Goal: Information Seeking & Learning: Learn about a topic

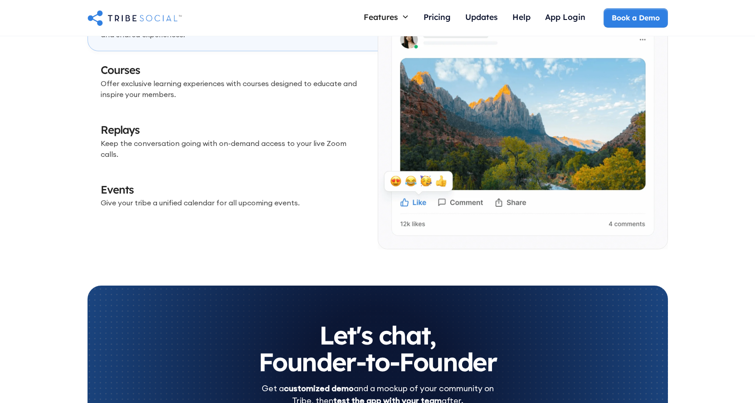
scroll to position [2674, 0]
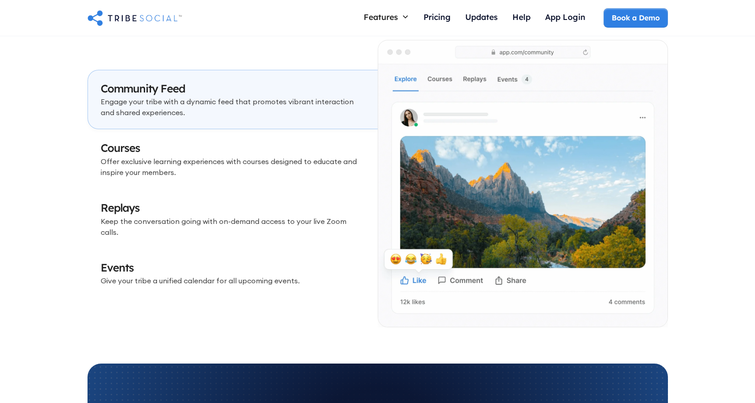
click at [148, 152] on h3 "Courses" at bounding box center [233, 147] width 264 height 15
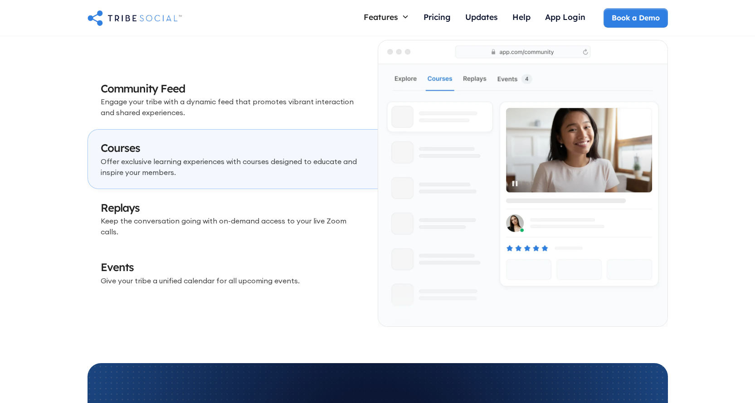
click at [219, 206] on h3 "Replays" at bounding box center [233, 207] width 264 height 15
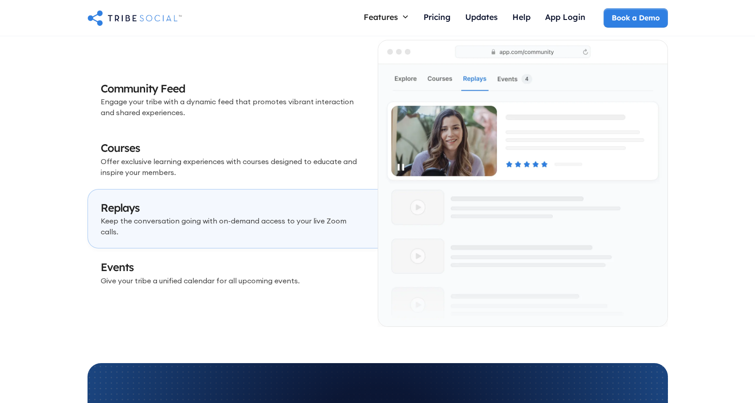
click at [225, 275] on p "Give your tribe a unified calendar for all upcoming events." at bounding box center [233, 280] width 264 height 11
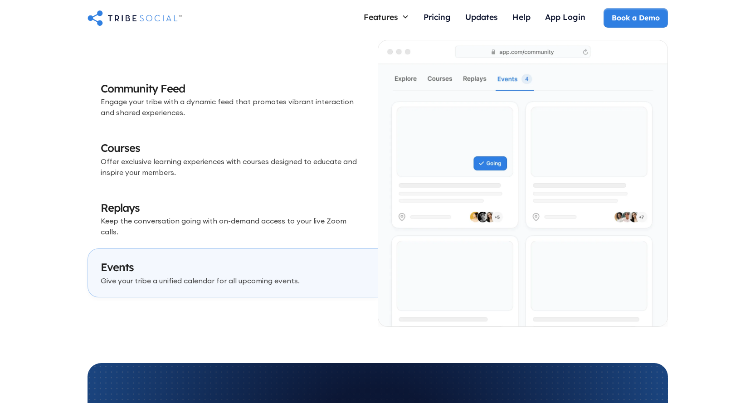
click at [237, 97] on h3 "Community Feed" at bounding box center [233, 88] width 264 height 15
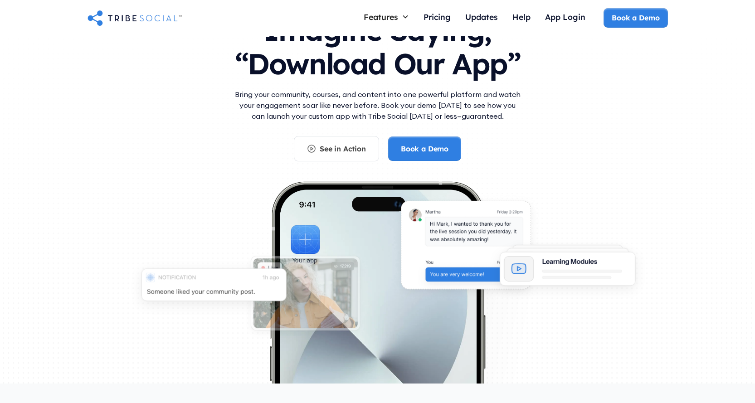
scroll to position [0, 0]
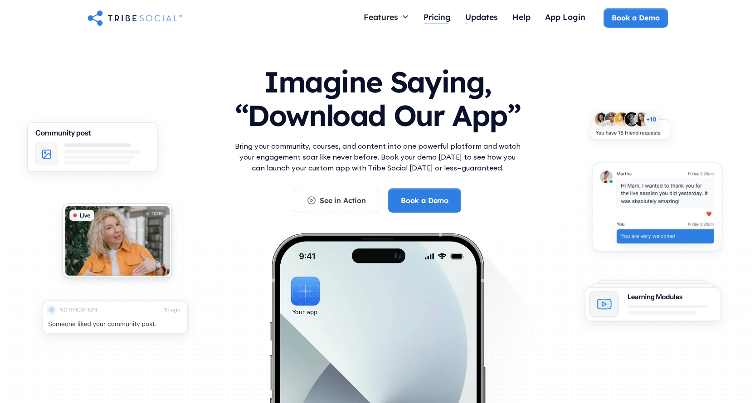
click at [447, 15] on div "Pricing" at bounding box center [436, 17] width 27 height 10
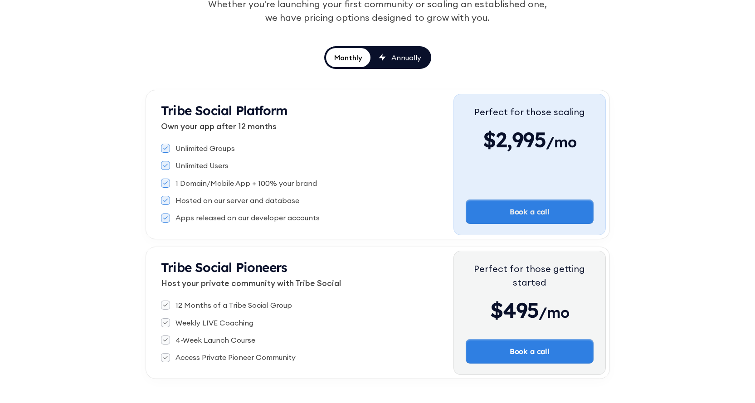
scroll to position [91, 0]
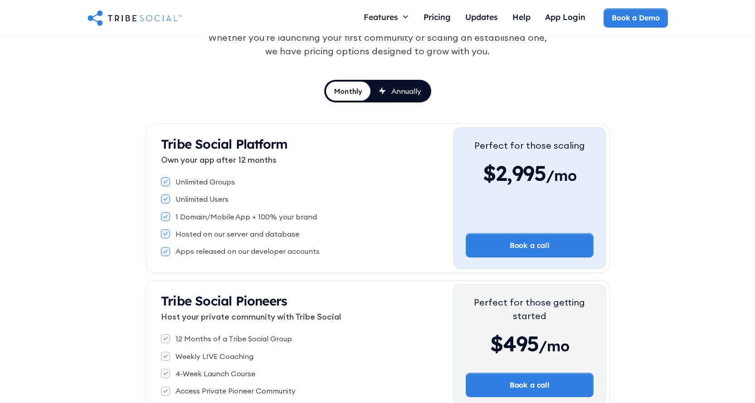
click at [395, 82] on link "Annually" at bounding box center [399, 91] width 59 height 19
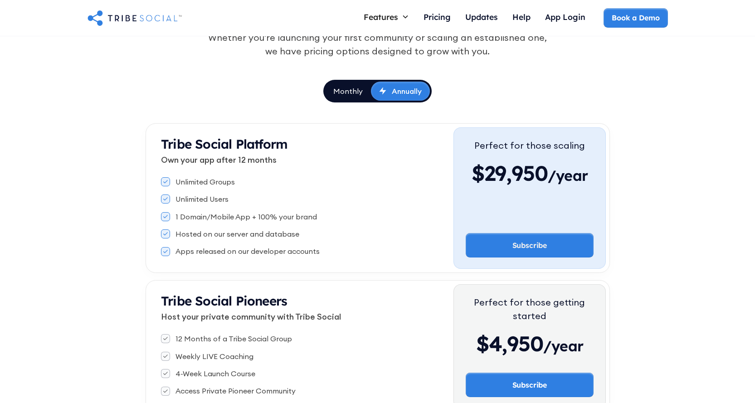
click at [346, 97] on link "Monthly" at bounding box center [348, 91] width 46 height 19
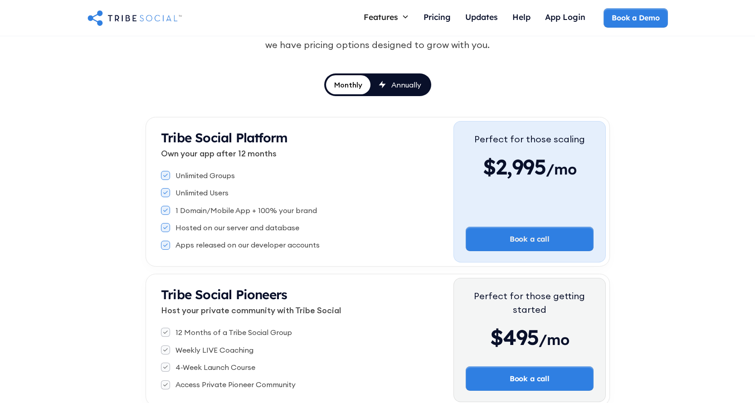
scroll to position [0, 0]
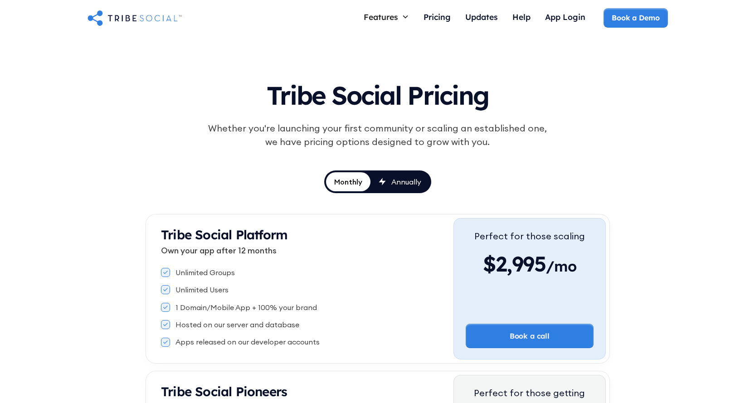
click at [133, 22] on img "home" at bounding box center [134, 18] width 94 height 18
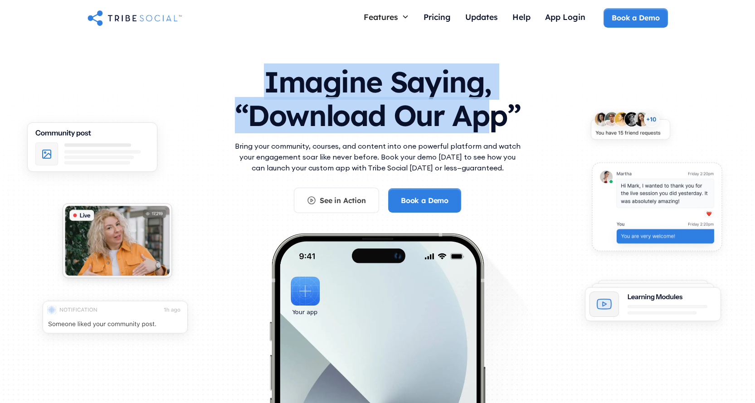
drag, startPoint x: 261, startPoint y: 78, endPoint x: 494, endPoint y: 115, distance: 235.7
click at [494, 115] on h1 "Imagine Saying, “Download Our App”" at bounding box center [377, 96] width 290 height 80
